Goal: Information Seeking & Learning: Understand process/instructions

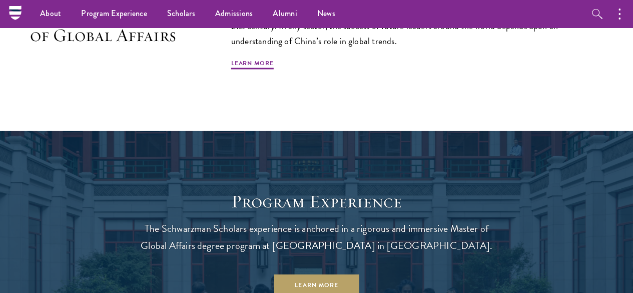
scroll to position [485, 0]
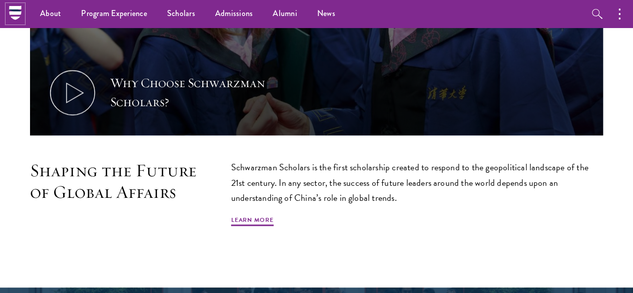
click at [13, 13] on icon at bounding box center [15, 13] width 12 height 4
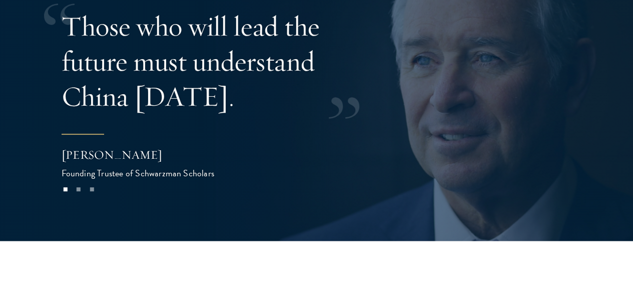
scroll to position [1926, 0]
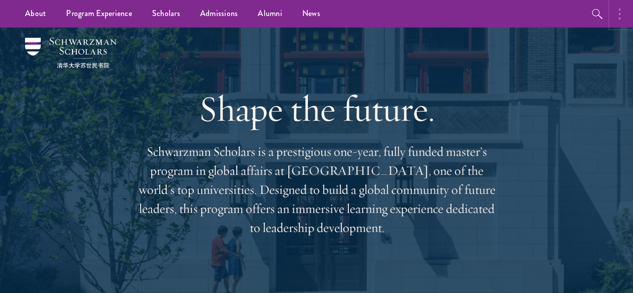
click at [617, 25] on button "button" at bounding box center [622, 14] width 22 height 28
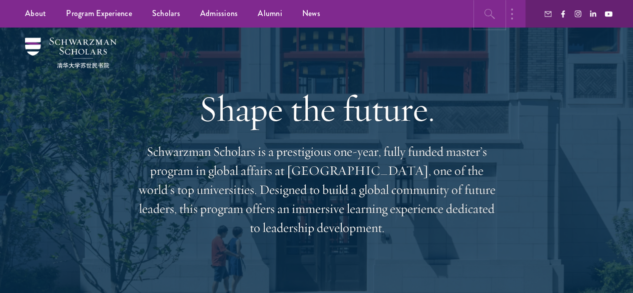
click at [478, 8] on button "button" at bounding box center [490, 14] width 28 height 28
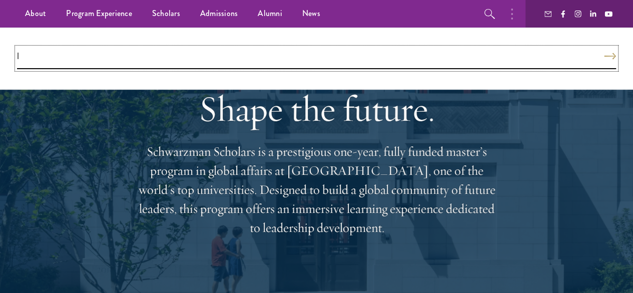
click at [483, 55] on input "l" at bounding box center [316, 59] width 599 height 22
type input "login"
click at [604, 53] on button "Search" at bounding box center [610, 56] width 12 height 7
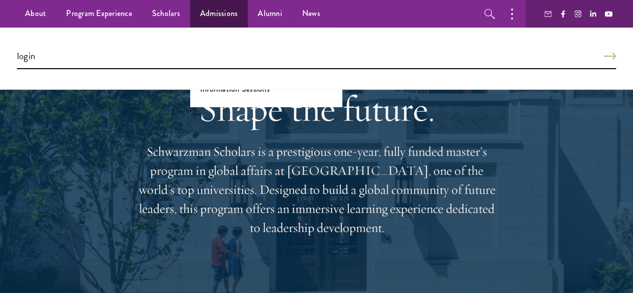
click at [213, 68] on link "Application Instructions" at bounding box center [240, 68] width 81 height 12
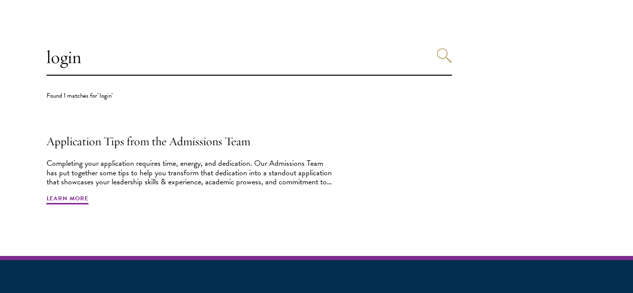
scroll to position [257, 0]
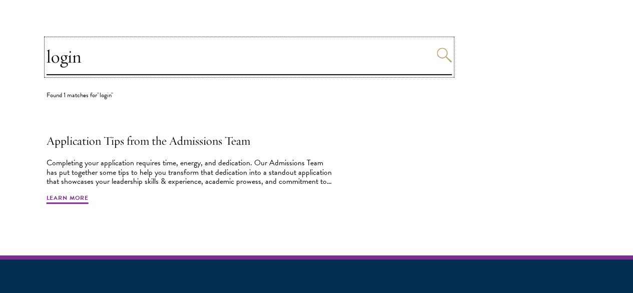
click at [131, 75] on input "login" at bounding box center [250, 57] width 406 height 36
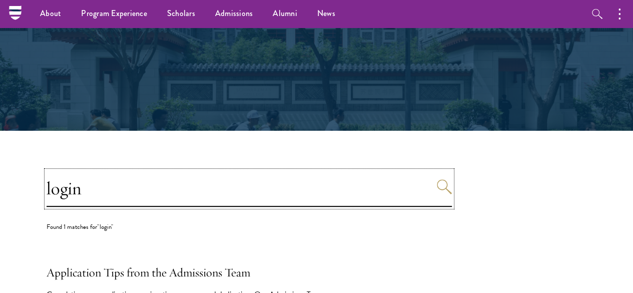
scroll to position [121, 0]
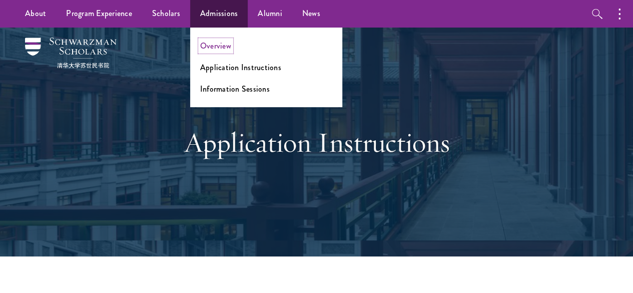
click at [205, 43] on link "Overview" at bounding box center [215, 46] width 31 height 12
